Goal: Task Accomplishment & Management: Use online tool/utility

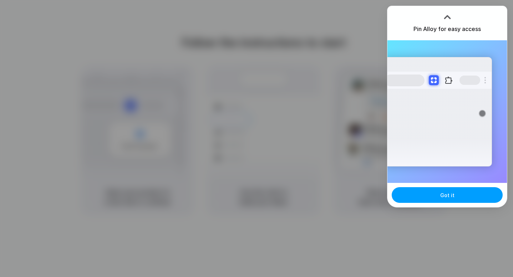
click at [456, 201] on button "Got it" at bounding box center [447, 195] width 111 height 16
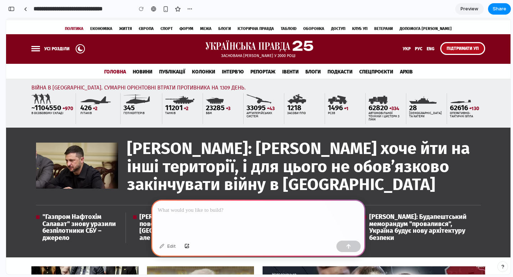
scroll to position [61, 0]
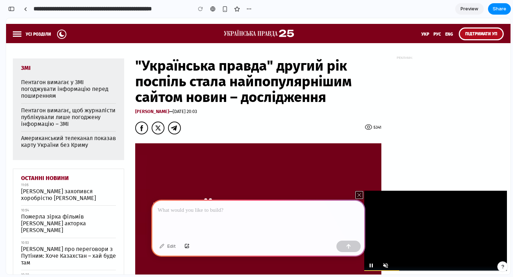
click at [360, 195] on icon at bounding box center [359, 195] width 7 height 7
click at [359, 199] on div at bounding box center [359, 195] width 9 height 9
click at [237, 229] on div at bounding box center [258, 219] width 214 height 38
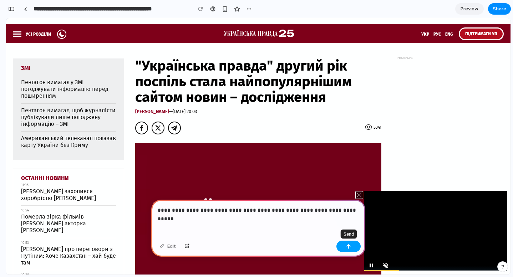
click at [350, 248] on div "button" at bounding box center [348, 246] width 5 height 5
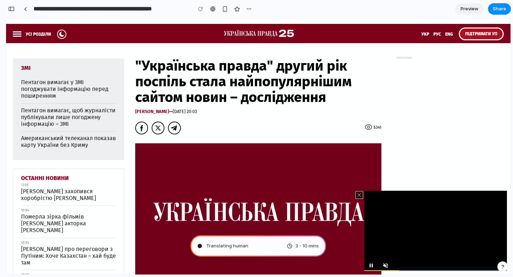
type input "**********"
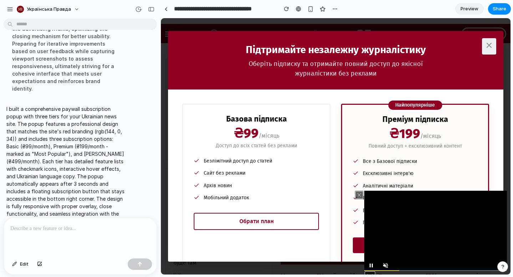
click at [490, 46] on icon at bounding box center [489, 45] width 9 height 9
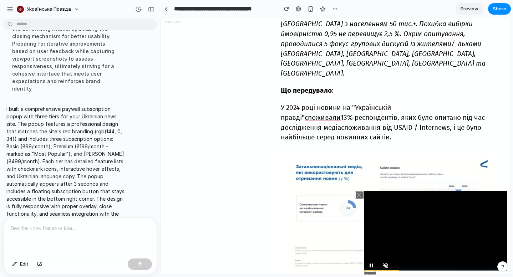
scroll to position [592, 0]
